Goal: Information Seeking & Learning: Find specific fact

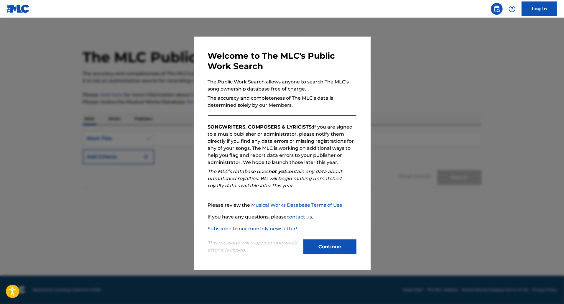
click at [332, 245] on button "Continue" at bounding box center [330, 247] width 53 height 15
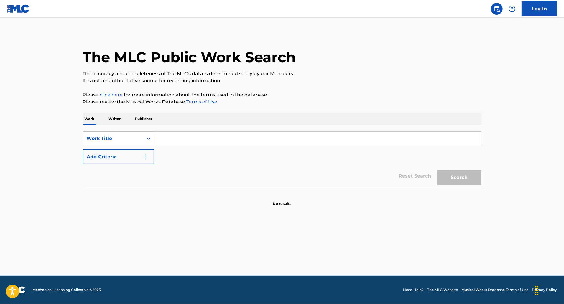
click at [117, 119] on p "Writer" at bounding box center [115, 119] width 16 height 12
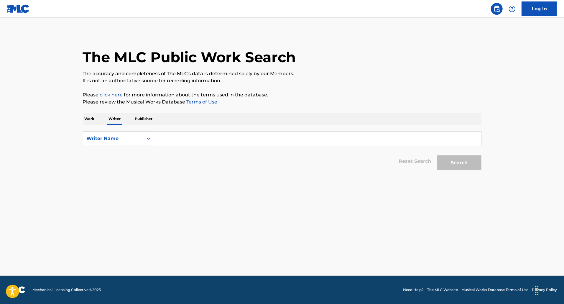
click at [147, 118] on p "Publisher" at bounding box center [143, 119] width 21 height 12
click at [149, 139] on icon "Search Form" at bounding box center [149, 138] width 4 height 2
click at [116, 118] on p "Writer" at bounding box center [115, 119] width 16 height 12
click at [120, 137] on div "Writer Name" at bounding box center [113, 138] width 53 height 7
click at [168, 138] on input "Search Form" at bounding box center [317, 139] width 327 height 14
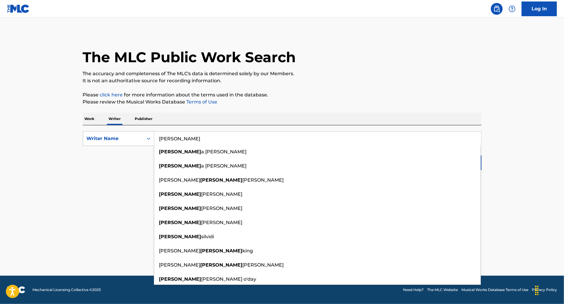
drag, startPoint x: 181, startPoint y: 140, endPoint x: 140, endPoint y: 135, distance: 41.3
click at [140, 135] on div "SearchWithCriteria73703909-a306-4310-b107-91ec738ea450 Writer Name [PERSON_NAME…" at bounding box center [282, 138] width 399 height 15
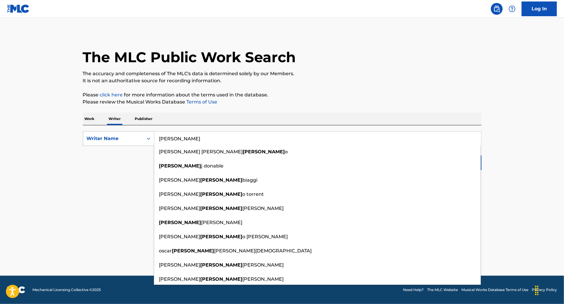
drag, startPoint x: 198, startPoint y: 141, endPoint x: 140, endPoint y: 135, distance: 58.1
click at [140, 135] on div "SearchWithCriteria73703909-a306-4310-b107-91ec738ea450 Writer Name [PERSON_NAME…" at bounding box center [282, 138] width 399 height 15
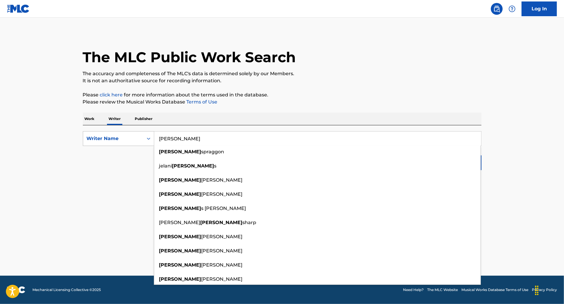
drag, startPoint x: 207, startPoint y: 139, endPoint x: 150, endPoint y: 137, distance: 56.7
click at [150, 137] on div "SearchWithCriteria73703909-a306-4310-b107-91ec738ea450 Writer Name [PERSON_NAME…" at bounding box center [282, 138] width 399 height 15
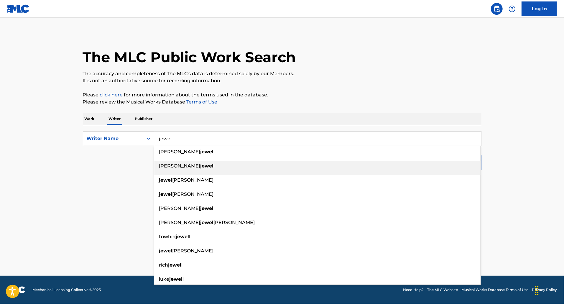
click at [203, 166] on div "[PERSON_NAME]" at bounding box center [317, 166] width 327 height 11
type input "[PERSON_NAME]"
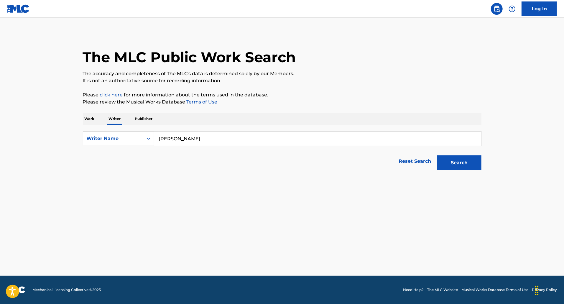
click at [460, 156] on button "Search" at bounding box center [459, 162] width 44 height 15
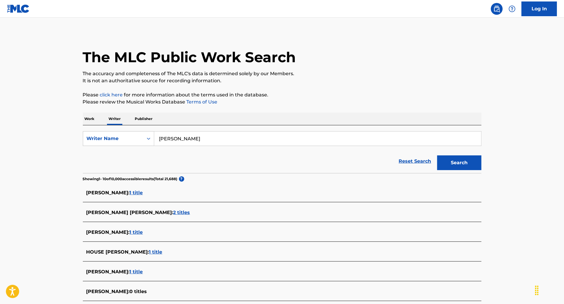
click at [90, 118] on p "Work" at bounding box center [90, 119] width 14 height 12
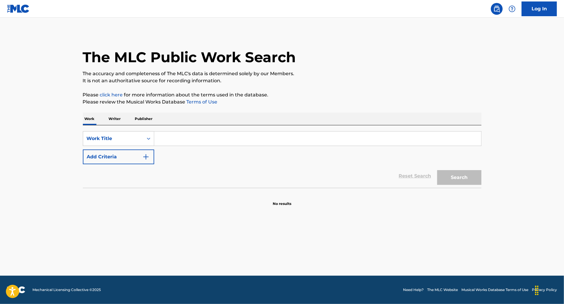
click at [150, 118] on p "Publisher" at bounding box center [143, 119] width 21 height 12
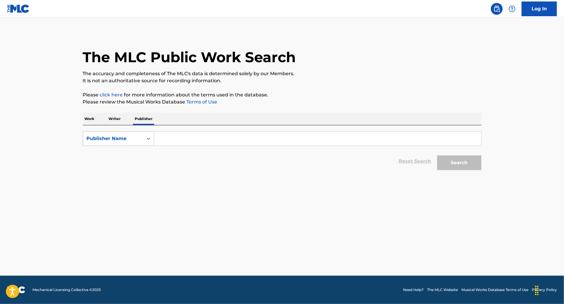
click at [150, 143] on div "Search Form" at bounding box center [148, 138] width 11 height 11
drag, startPoint x: 121, startPoint y: 183, endPoint x: 131, endPoint y: 174, distance: 13.2
click at [122, 181] on div "Publisher Name" at bounding box center [118, 183] width 71 height 15
click at [177, 138] on input "Search Form" at bounding box center [317, 139] width 327 height 14
drag, startPoint x: 227, startPoint y: 142, endPoint x: 151, endPoint y: 136, distance: 75.5
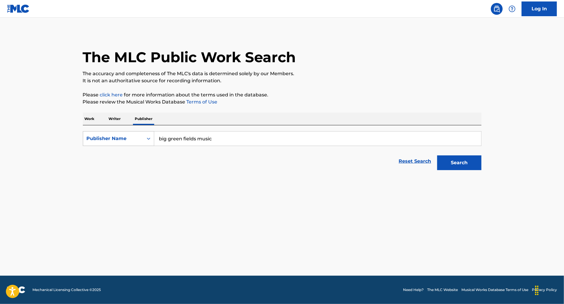
click at [151, 136] on div "SearchWithCriteria8e38eac5-01f8-44c6-aa73-6d9cd07d8243 Publisher Name big green…" at bounding box center [282, 138] width 399 height 15
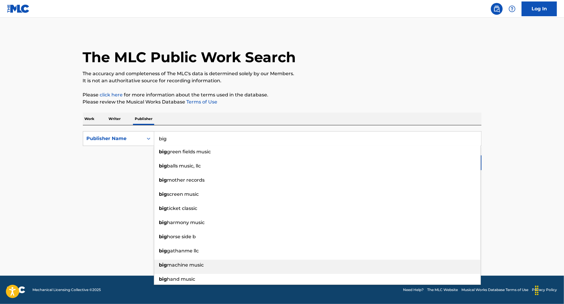
click at [199, 267] on span "machine music" at bounding box center [185, 265] width 37 height 6
type input "big machine music"
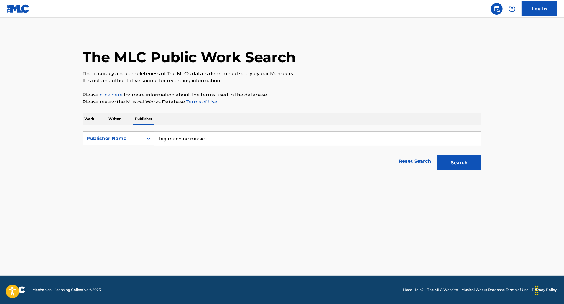
click at [462, 161] on button "Search" at bounding box center [459, 162] width 44 height 15
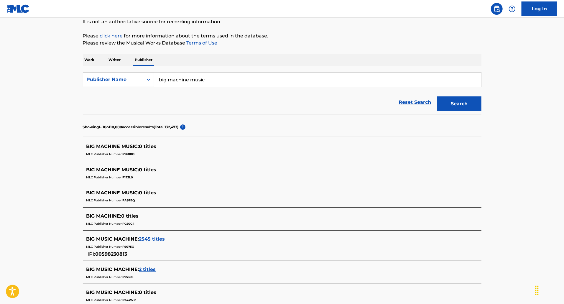
scroll to position [89, 0]
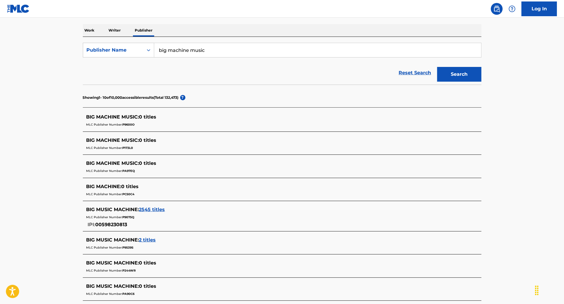
click at [156, 209] on span "2545 titles" at bounding box center [152, 210] width 26 height 6
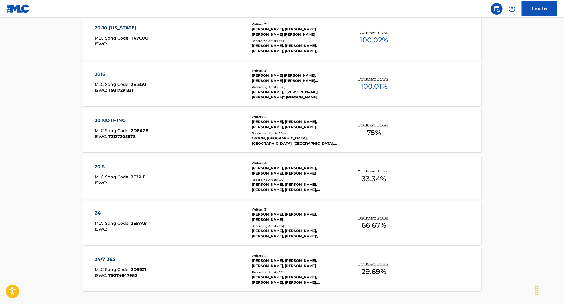
scroll to position [441, 0]
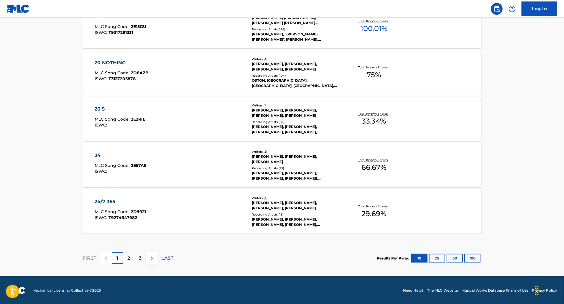
click at [110, 61] on div "20 NOTHING" at bounding box center [122, 62] width 54 height 7
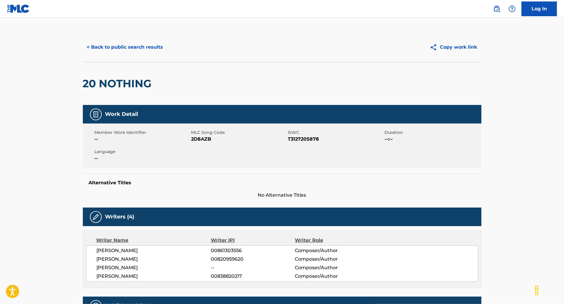
click at [461, 47] on button "Copy work link" at bounding box center [454, 47] width 56 height 15
click at [96, 113] on img at bounding box center [95, 114] width 7 height 7
drag, startPoint x: 118, startPoint y: 219, endPoint x: 129, endPoint y: 214, distance: 11.4
click at [119, 218] on h5 "Writers (4)" at bounding box center [119, 217] width 29 height 7
click at [19, 6] on img at bounding box center [18, 8] width 23 height 9
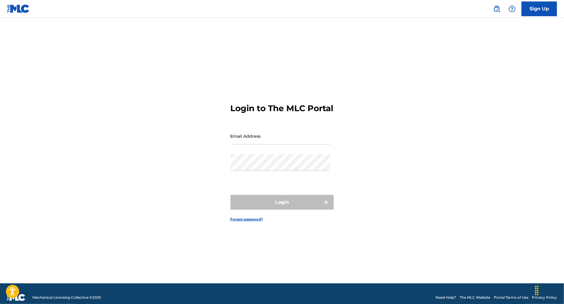
scroll to position [8, 0]
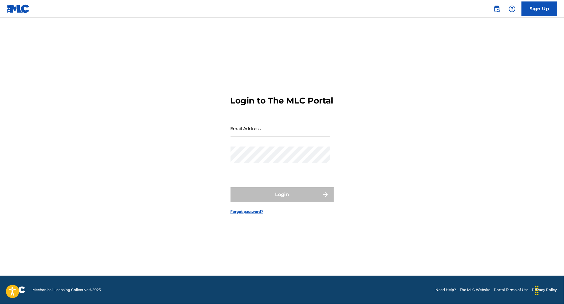
click at [23, 7] on img at bounding box center [18, 8] width 23 height 9
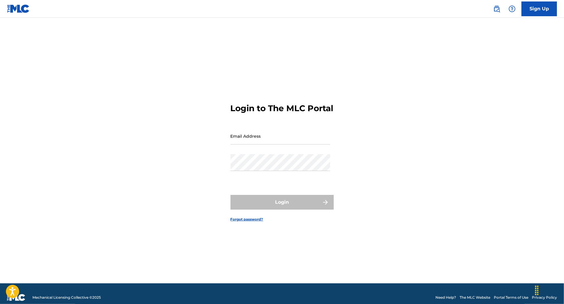
click at [470, 297] on link "The MLC Website" at bounding box center [475, 297] width 31 height 5
